Goal: Entertainment & Leisure: Consume media (video, audio)

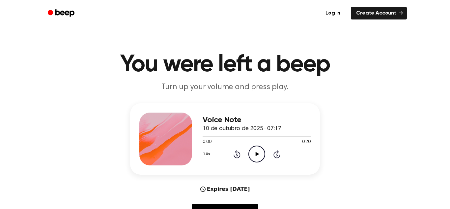
click at [254, 150] on icon "Play Audio" at bounding box center [256, 153] width 17 height 17
click at [262, 154] on icon "Pause Audio" at bounding box center [256, 153] width 17 height 17
click at [255, 155] on icon at bounding box center [257, 154] width 4 height 4
click at [207, 137] on span at bounding box center [208, 135] width 5 height 5
click at [255, 153] on icon at bounding box center [256, 154] width 3 height 4
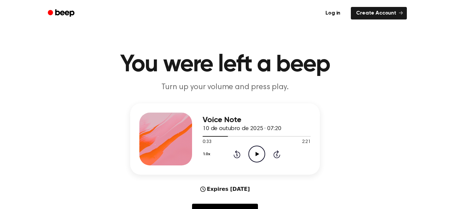
click at [259, 159] on icon "Play Audio" at bounding box center [256, 153] width 17 height 17
click at [260, 152] on icon "Play Audio" at bounding box center [256, 153] width 17 height 17
